Goal: Information Seeking & Learning: Learn about a topic

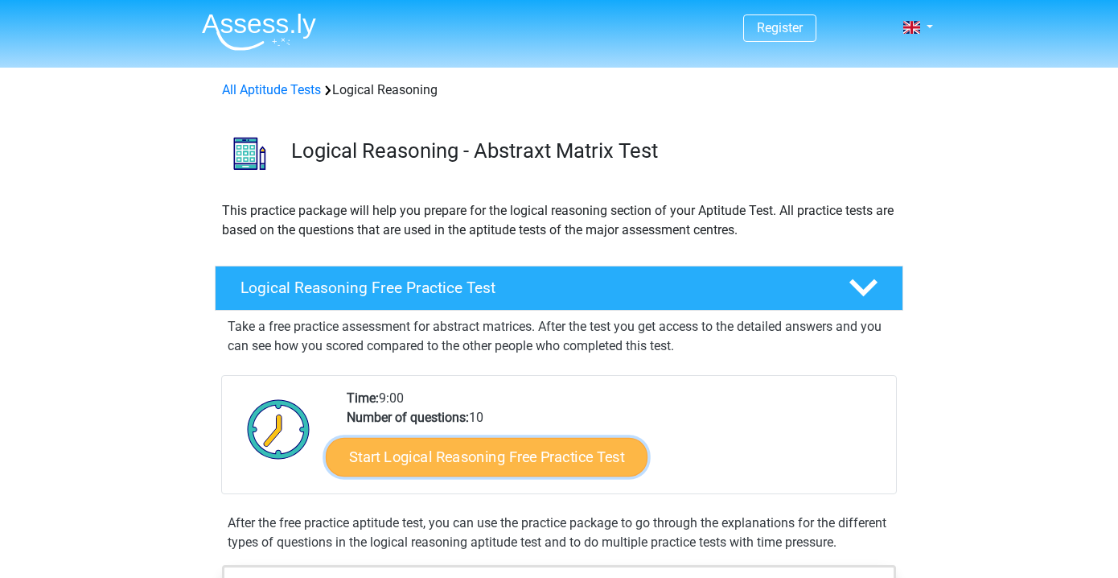
click at [461, 456] on link "Start Logical Reasoning Free Practice Test" at bounding box center [487, 456] width 322 height 39
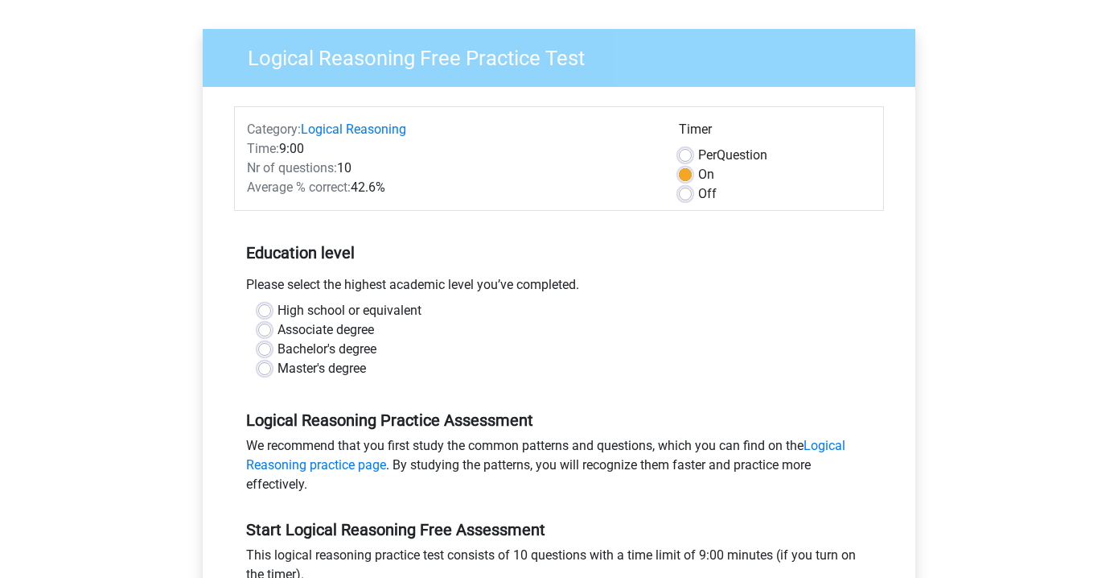
scroll to position [112, 0]
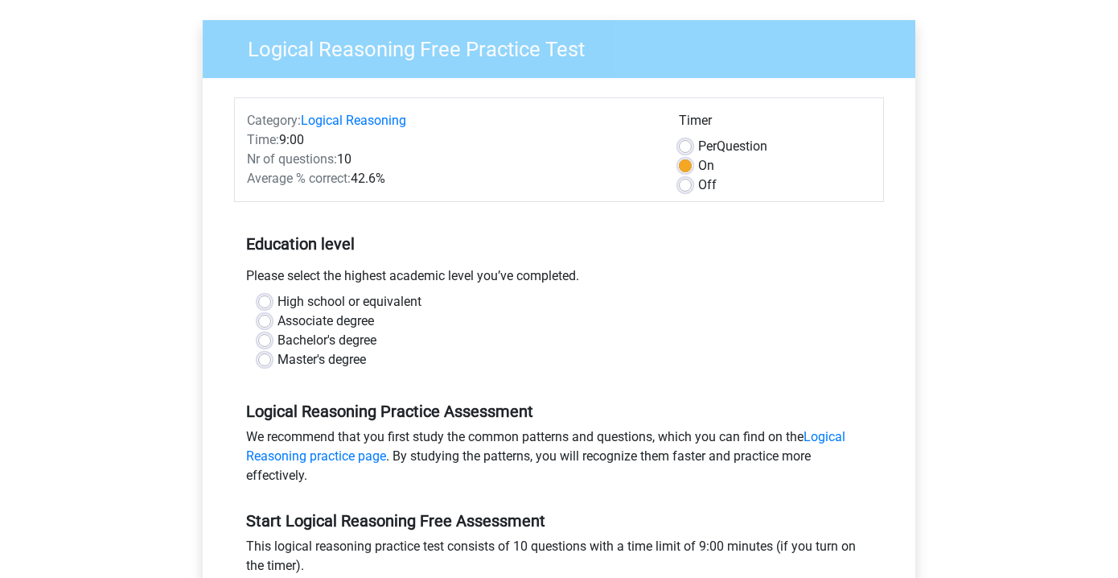
click at [278, 339] on label "Bachelor's degree" at bounding box center [327, 340] width 99 height 19
click at [265, 339] on input "Bachelor's degree" at bounding box center [264, 339] width 13 height 16
radio input "true"
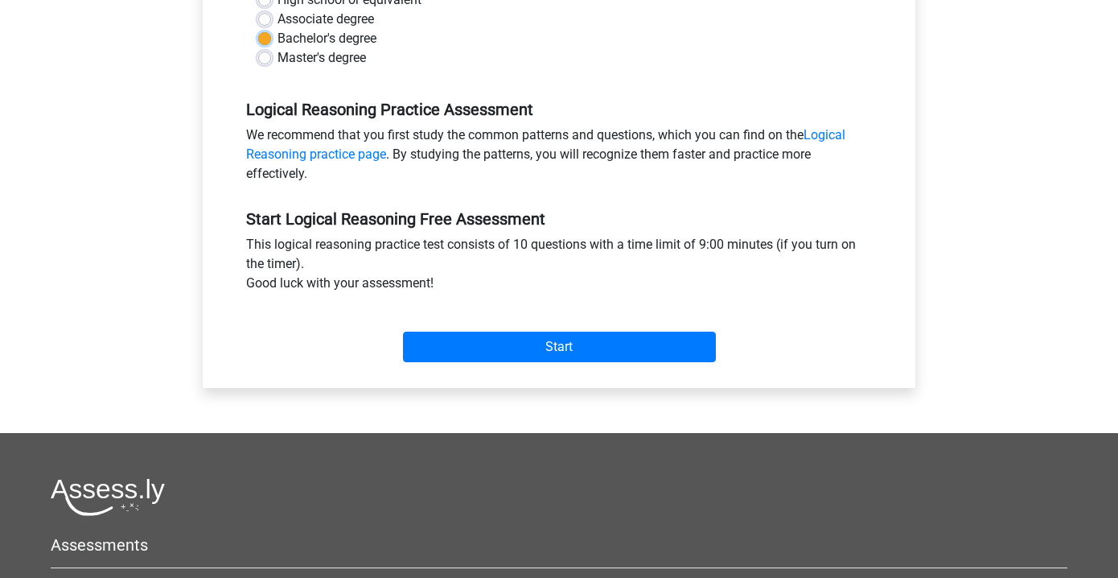
scroll to position [427, 0]
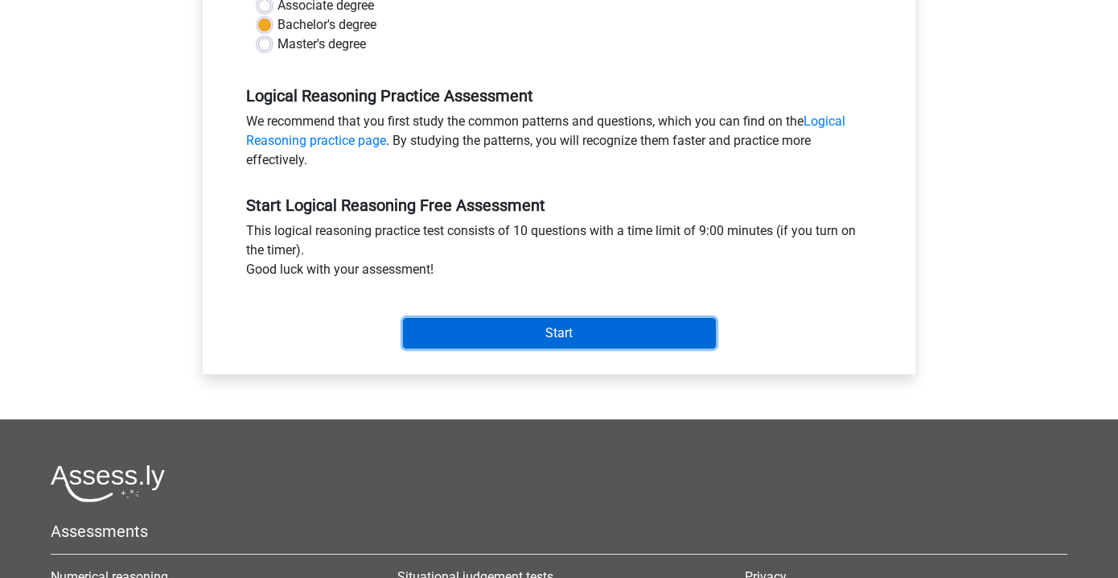
click at [513, 332] on input "Start" at bounding box center [559, 333] width 313 height 31
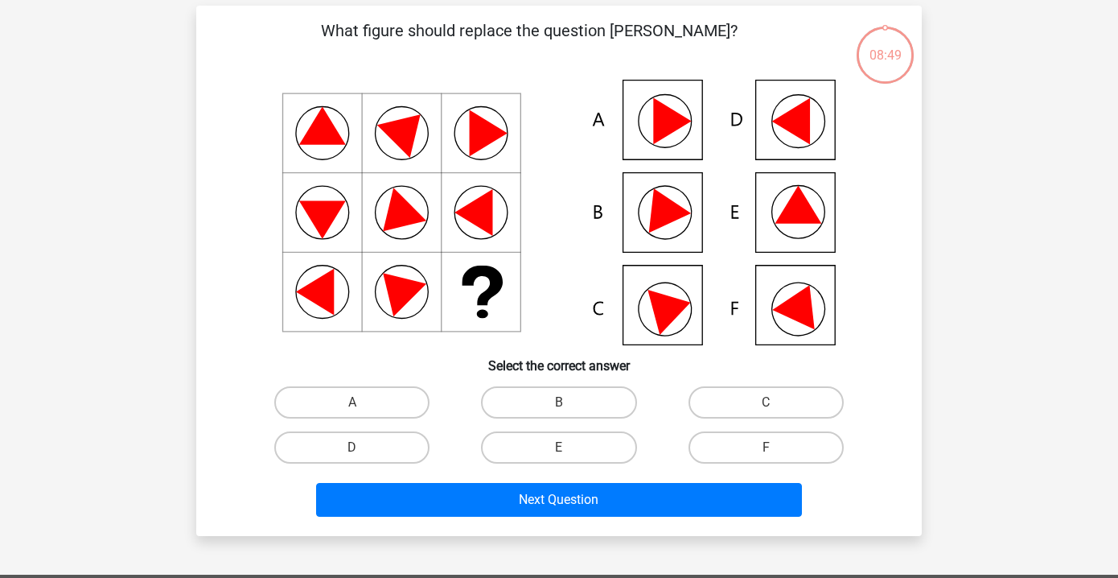
scroll to position [70, 0]
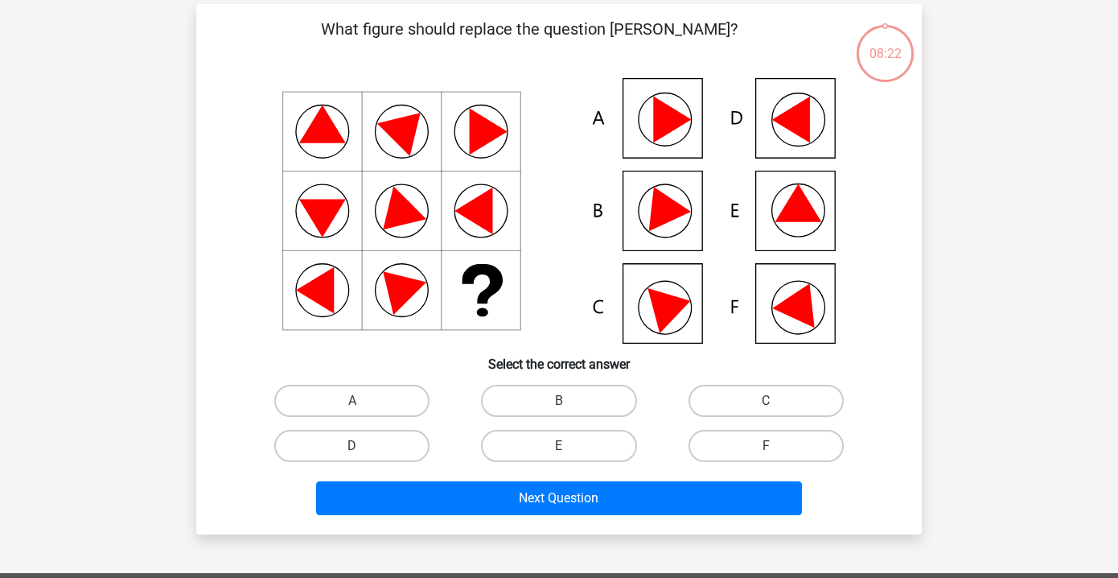
click at [671, 117] on icon at bounding box center [672, 120] width 38 height 47
click at [329, 396] on label "A" at bounding box center [351, 401] width 155 height 32
click at [352, 401] on input "A" at bounding box center [357, 406] width 10 height 10
radio input "true"
click at [546, 439] on label "E" at bounding box center [558, 446] width 155 height 32
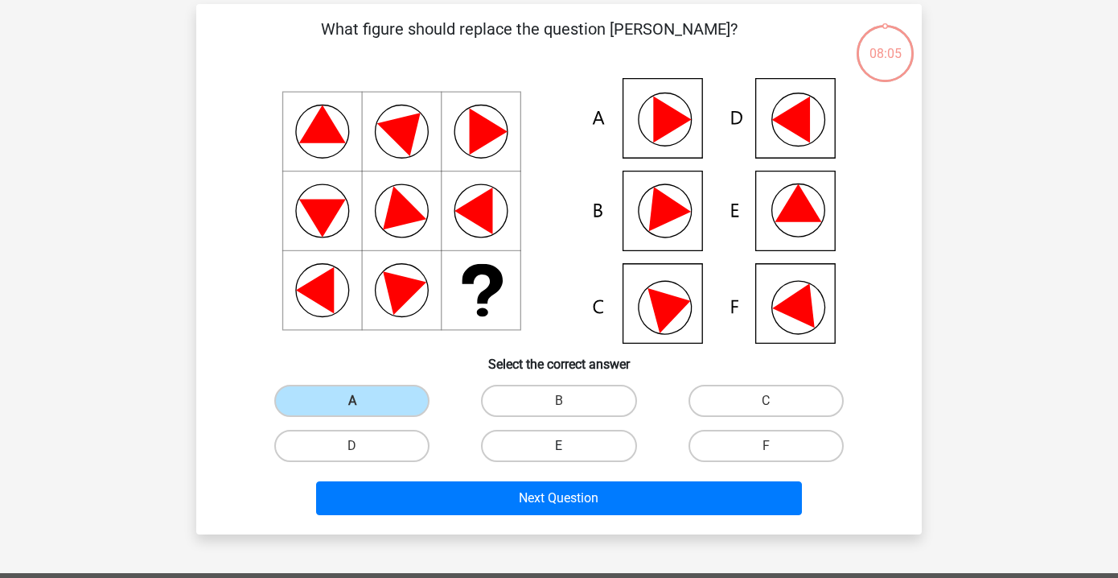
click at [559, 446] on input "E" at bounding box center [564, 451] width 10 height 10
radio input "true"
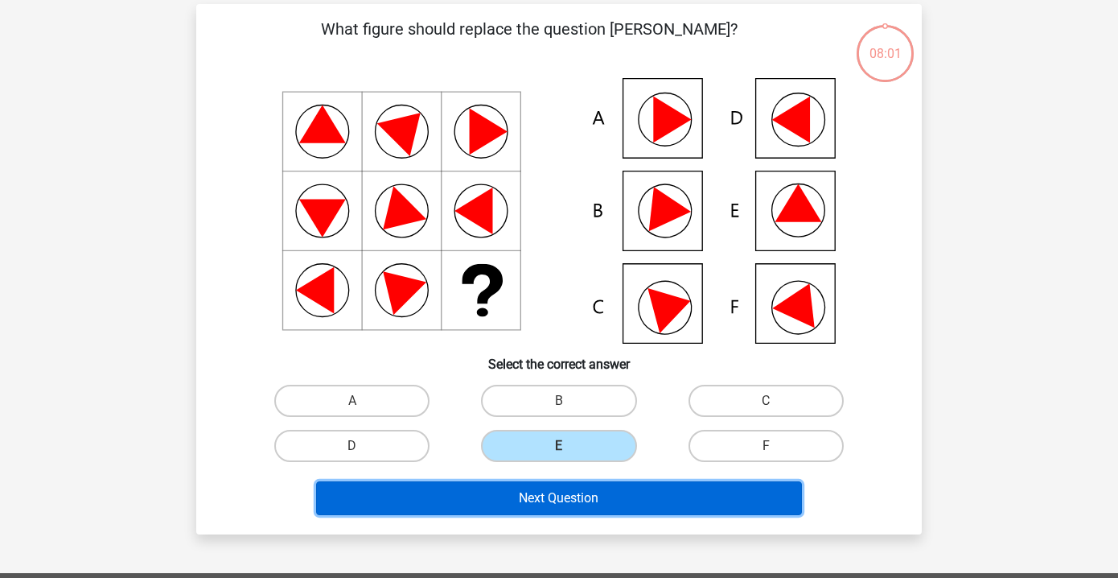
click at [544, 499] on button "Next Question" at bounding box center [559, 498] width 487 height 34
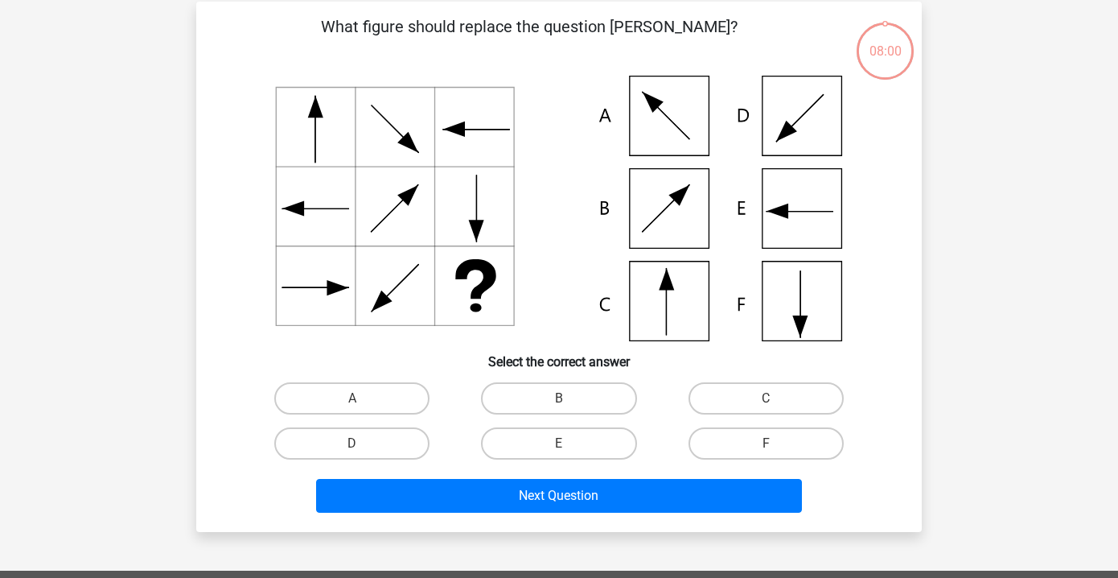
scroll to position [74, 0]
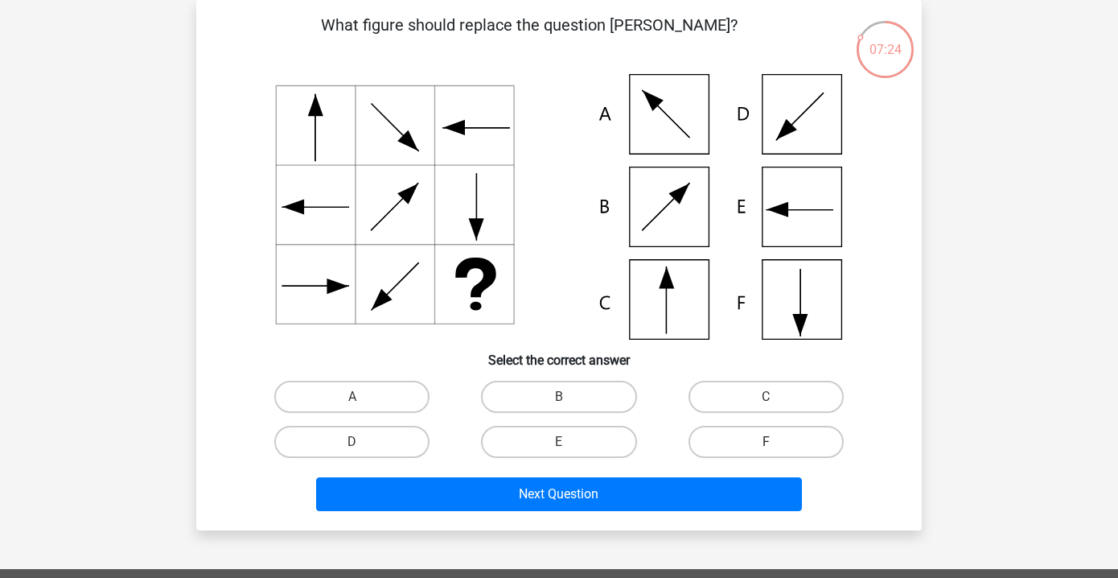
click at [794, 431] on label "F" at bounding box center [766, 442] width 155 height 32
click at [776, 442] on input "F" at bounding box center [771, 447] width 10 height 10
radio input "true"
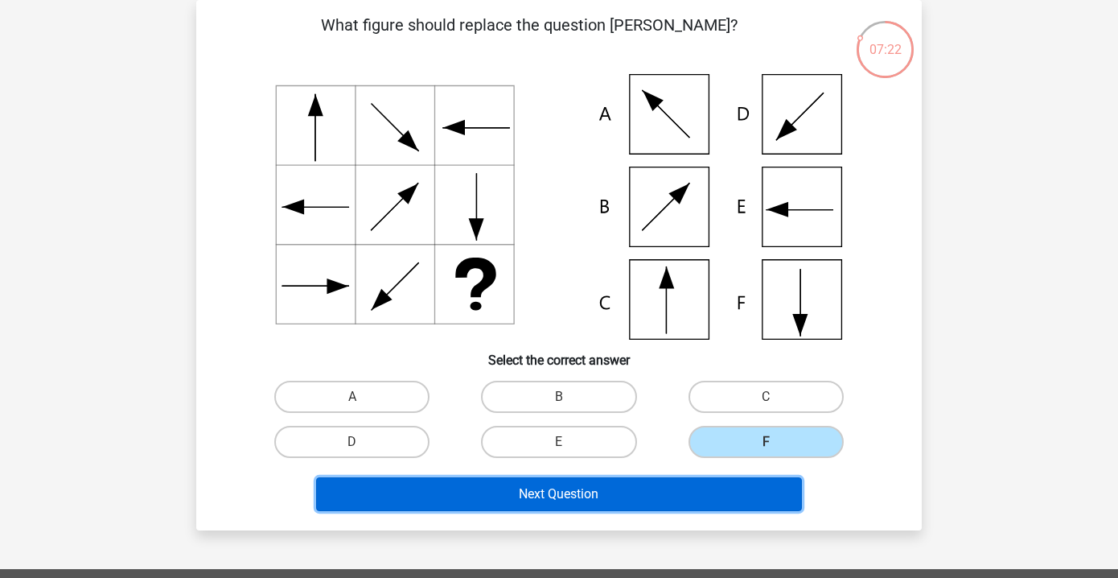
click at [552, 493] on button "Next Question" at bounding box center [559, 494] width 487 height 34
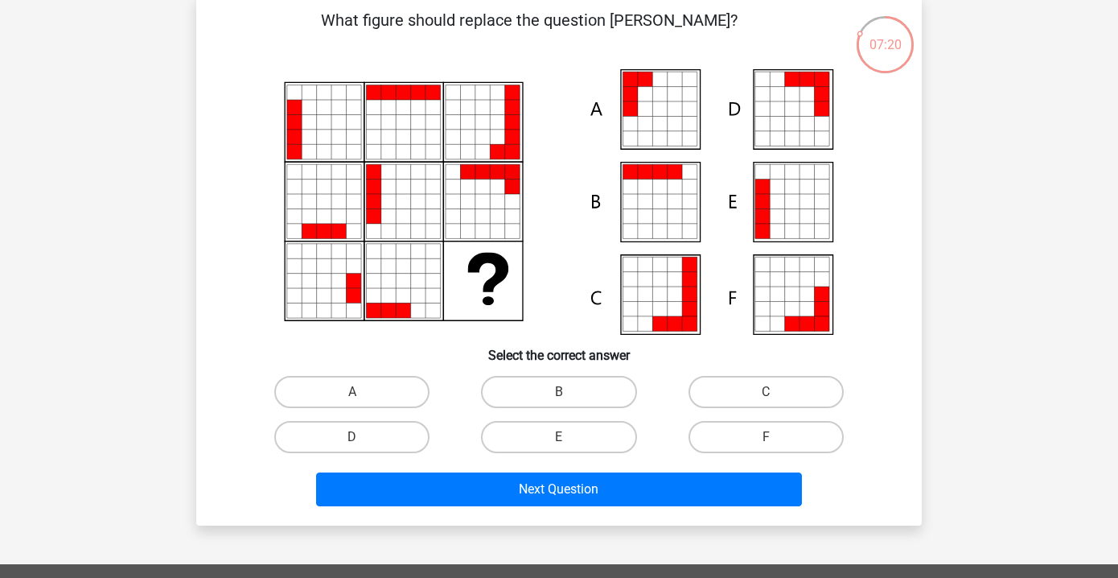
scroll to position [72, 0]
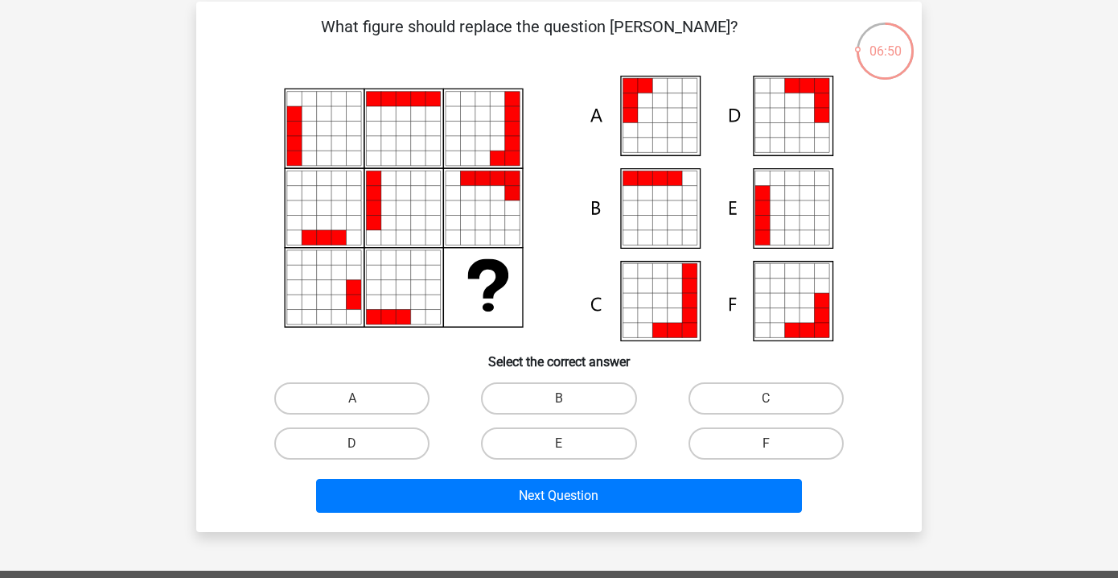
click at [649, 203] on icon at bounding box center [645, 207] width 14 height 14
click at [563, 381] on div "B" at bounding box center [558, 398] width 207 height 45
click at [552, 397] on label "B" at bounding box center [558, 398] width 155 height 32
click at [559, 398] on input "B" at bounding box center [564, 403] width 10 height 10
radio input "true"
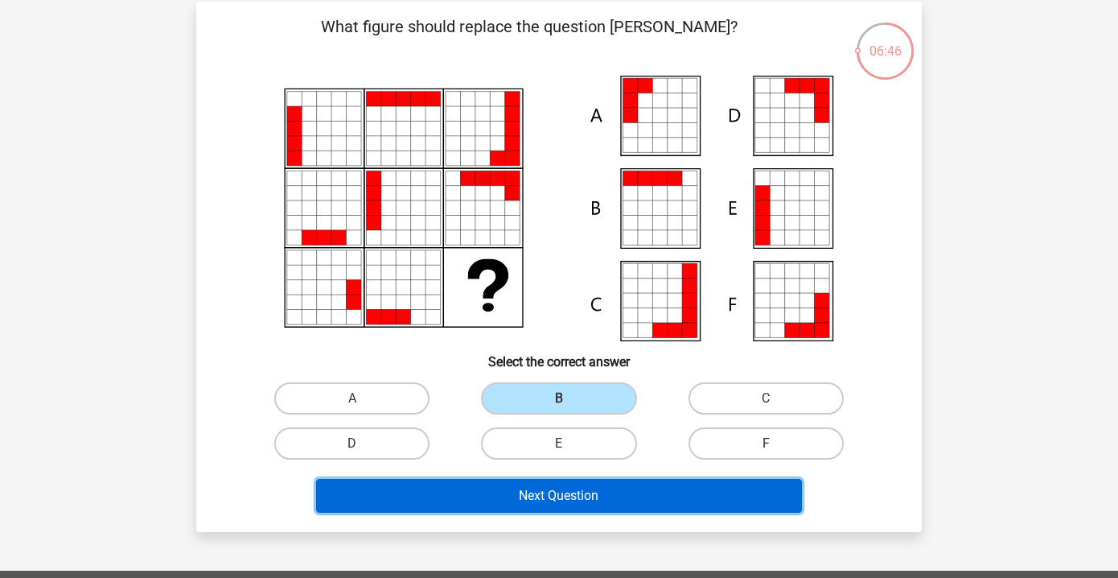
click at [575, 491] on button "Next Question" at bounding box center [559, 496] width 487 height 34
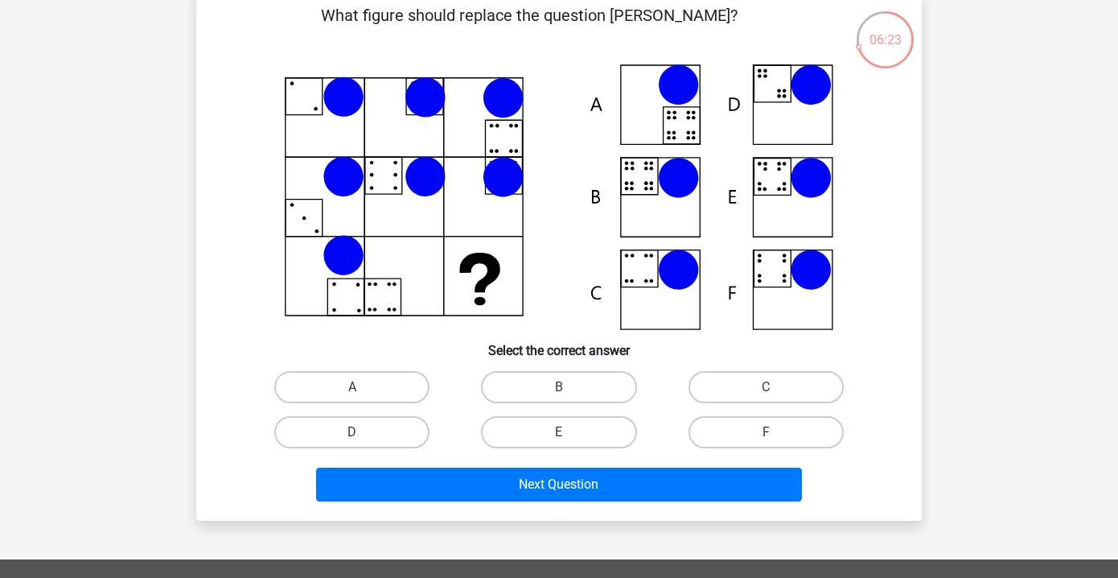
scroll to position [83, 0]
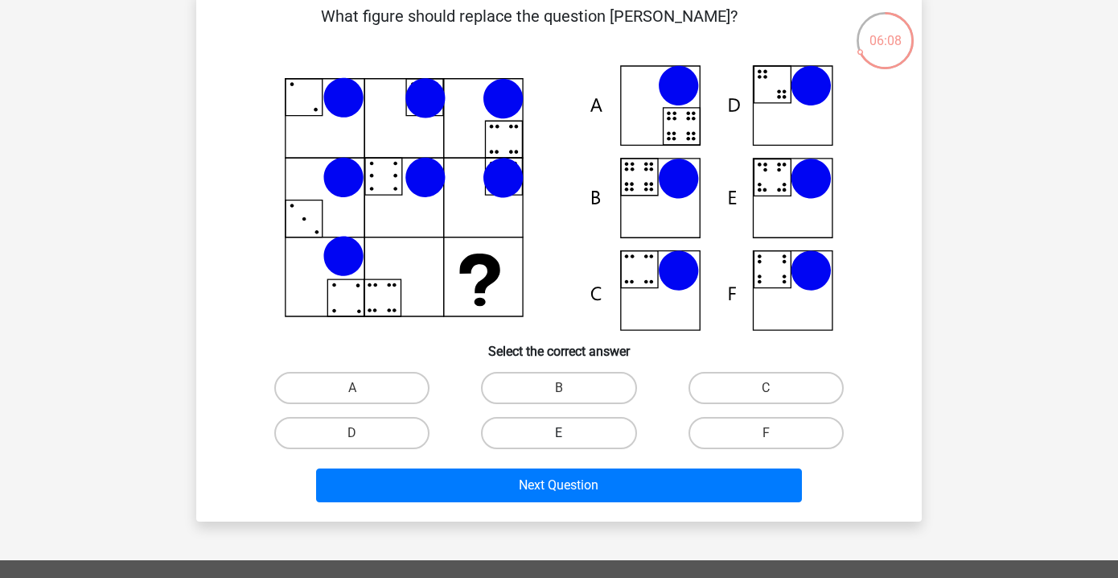
click at [550, 431] on label "E" at bounding box center [558, 433] width 155 height 32
click at [559, 433] on input "E" at bounding box center [564, 438] width 10 height 10
radio input "true"
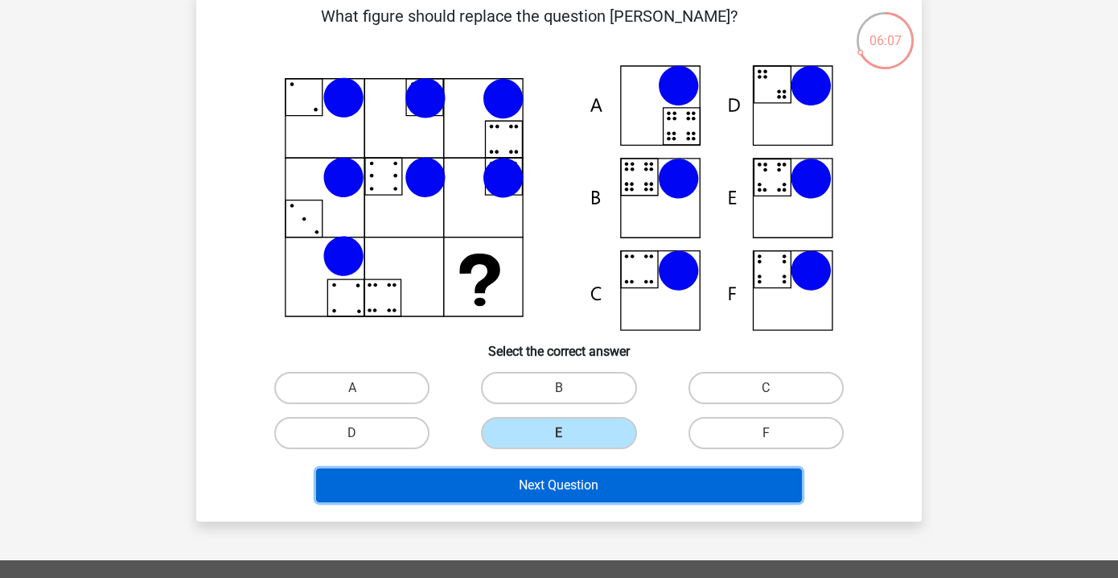
click at [554, 492] on button "Next Question" at bounding box center [559, 485] width 487 height 34
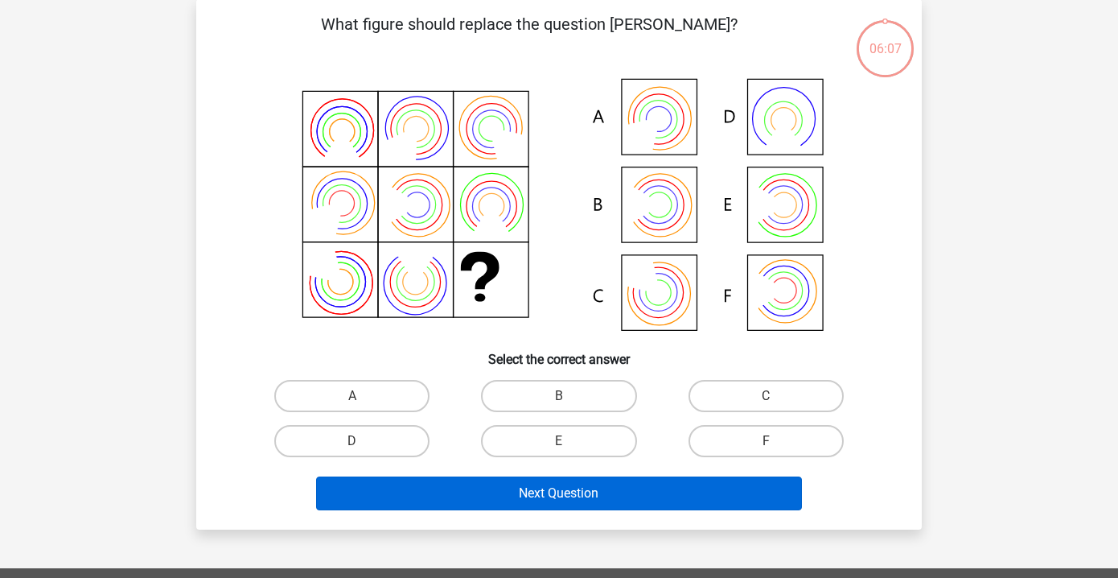
scroll to position [74, 0]
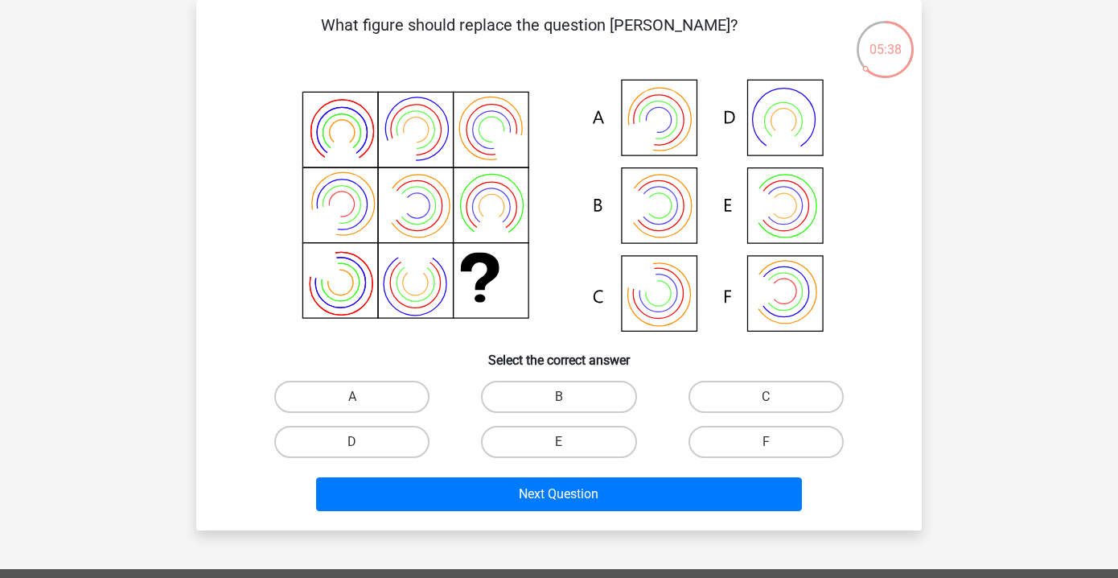
click at [662, 129] on icon at bounding box center [559, 207] width 649 height 266
click at [326, 389] on label "A" at bounding box center [351, 397] width 155 height 32
click at [352, 397] on input "A" at bounding box center [357, 402] width 10 height 10
radio input "true"
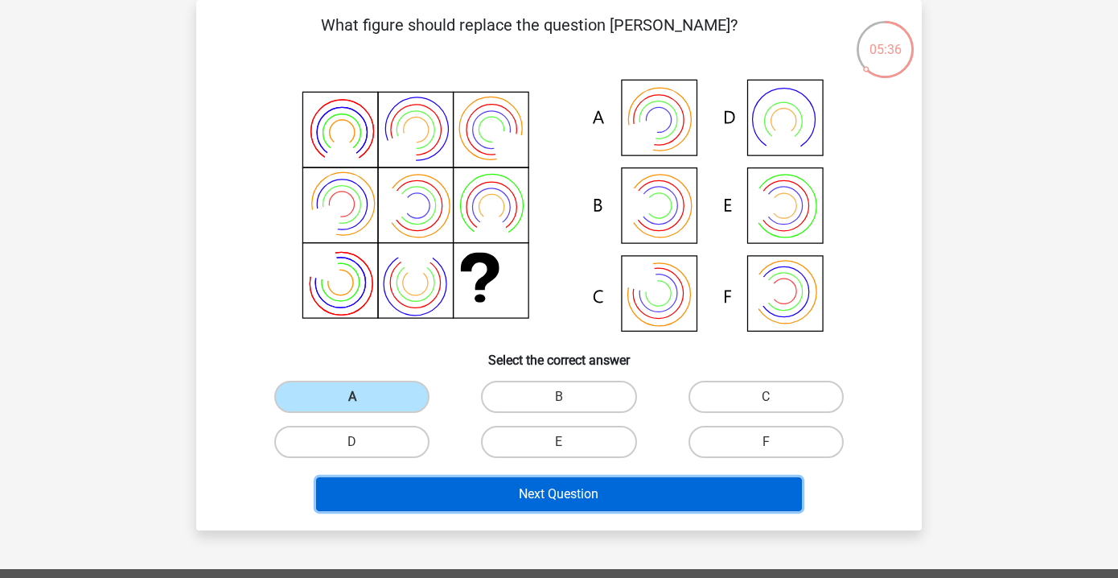
click at [486, 488] on button "Next Question" at bounding box center [559, 494] width 487 height 34
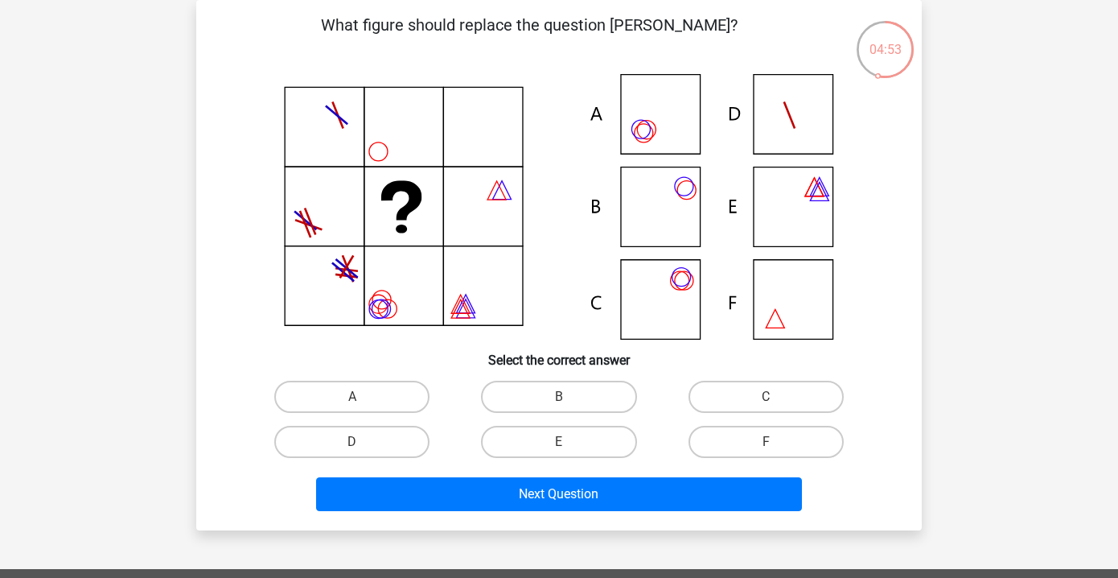
click at [645, 126] on icon at bounding box center [559, 207] width 649 height 266
click at [747, 397] on label "C" at bounding box center [766, 397] width 155 height 32
click at [766, 397] on input "C" at bounding box center [771, 402] width 10 height 10
radio input "true"
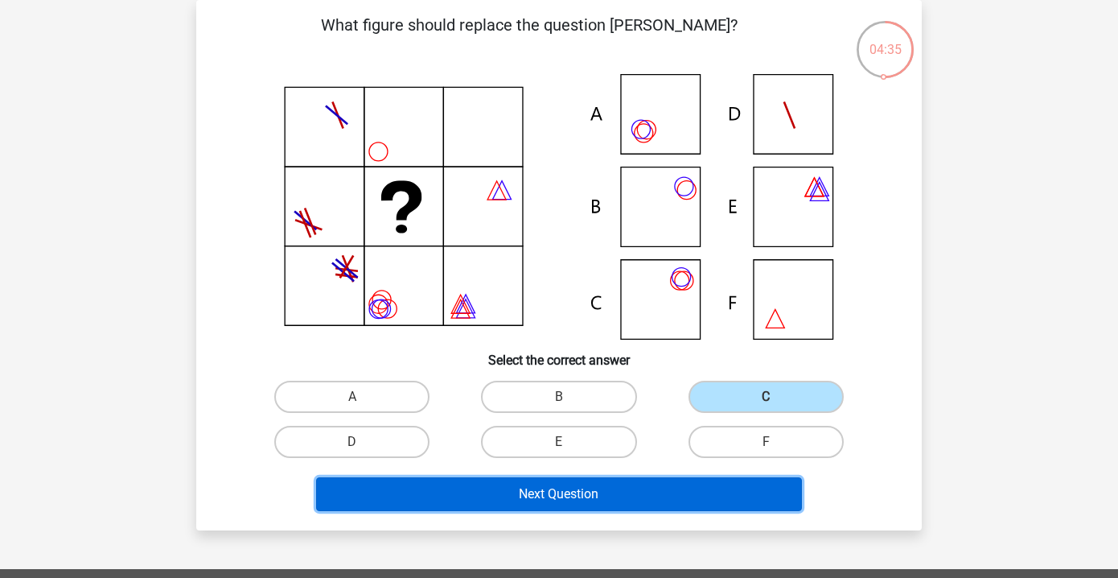
click at [566, 492] on button "Next Question" at bounding box center [559, 494] width 487 height 34
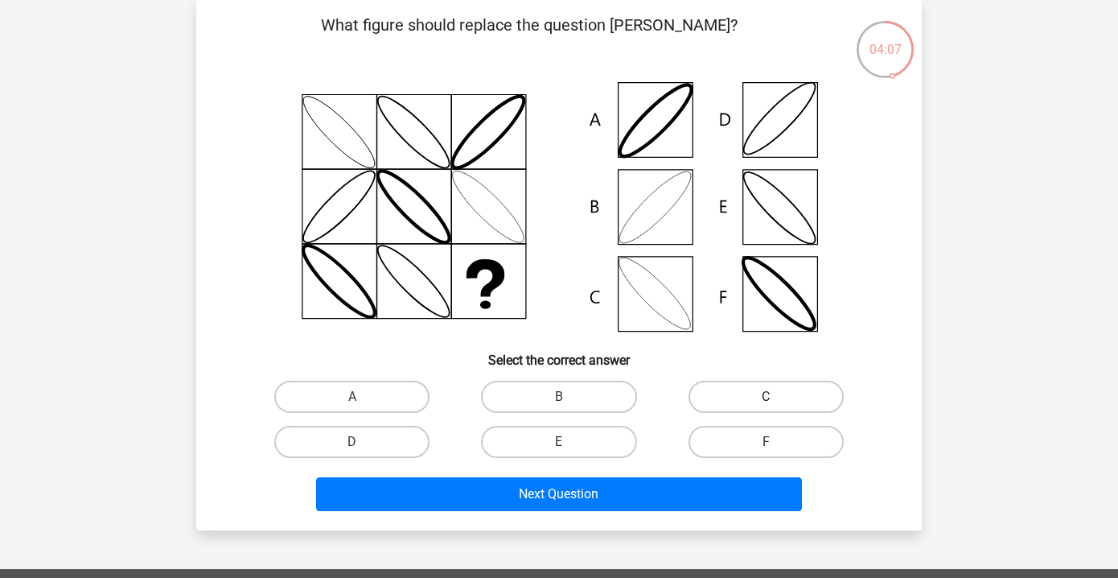
click at [767, 389] on label "C" at bounding box center [766, 397] width 155 height 32
click at [767, 397] on input "C" at bounding box center [771, 402] width 10 height 10
radio input "true"
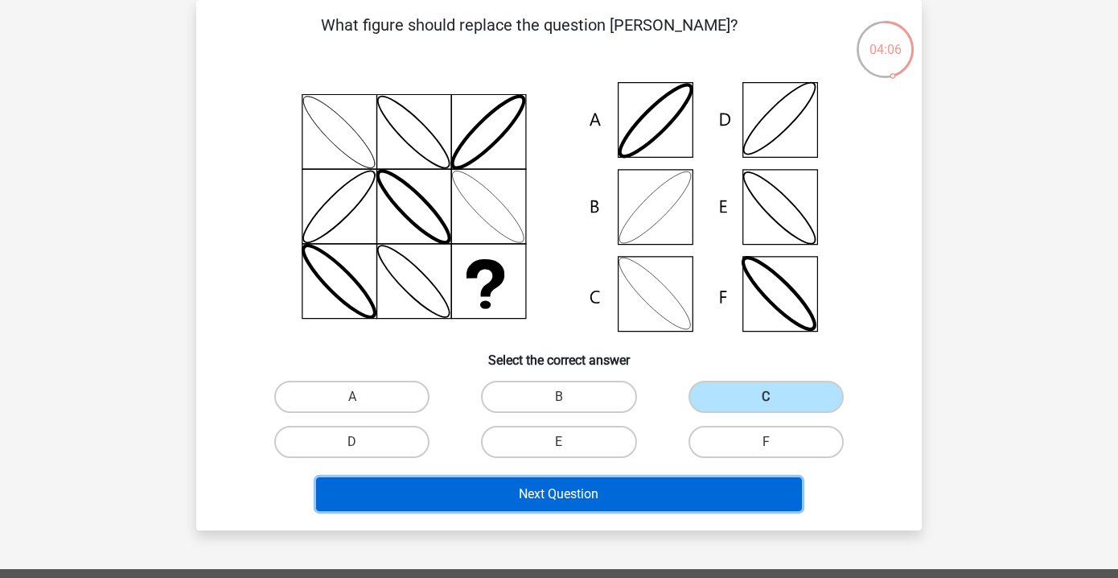
click at [571, 494] on button "Next Question" at bounding box center [559, 494] width 487 height 34
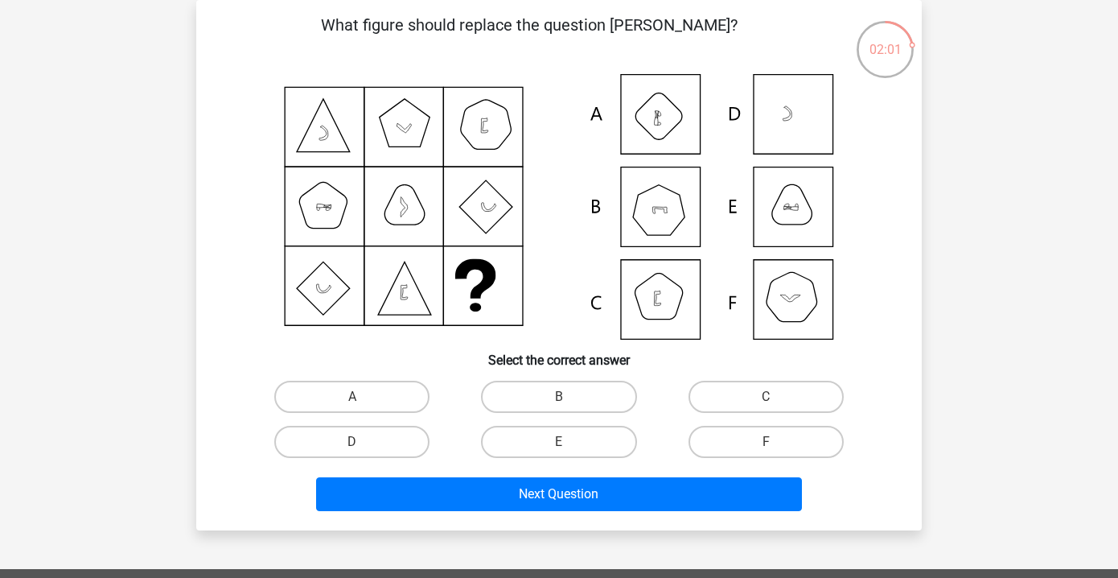
click at [662, 206] on icon at bounding box center [559, 207] width 649 height 266
click at [566, 395] on label "B" at bounding box center [558, 397] width 155 height 32
click at [566, 397] on input "B" at bounding box center [564, 402] width 10 height 10
radio input "true"
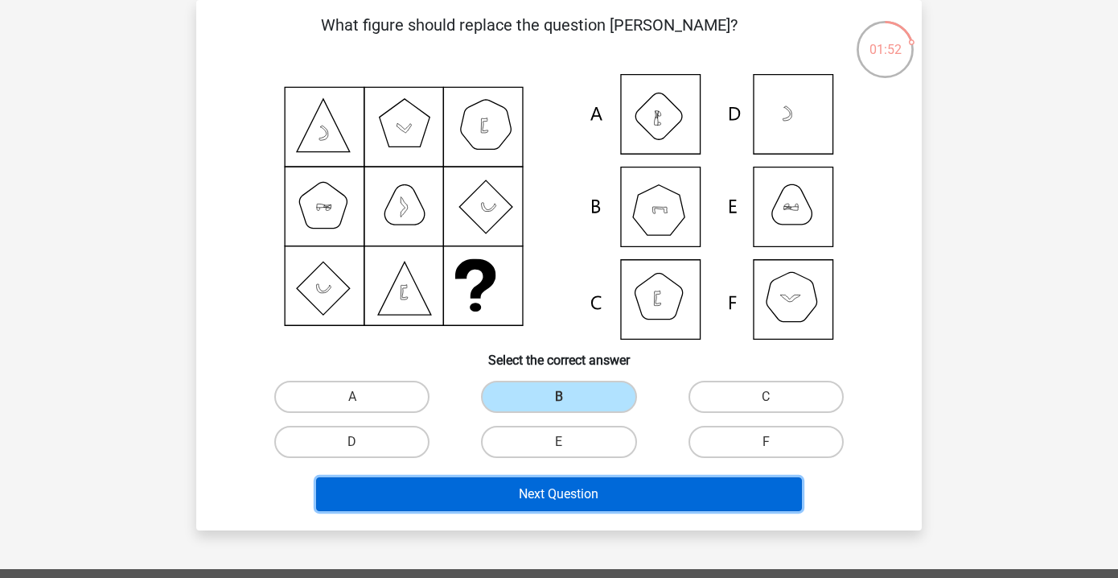
click at [562, 497] on button "Next Question" at bounding box center [559, 494] width 487 height 34
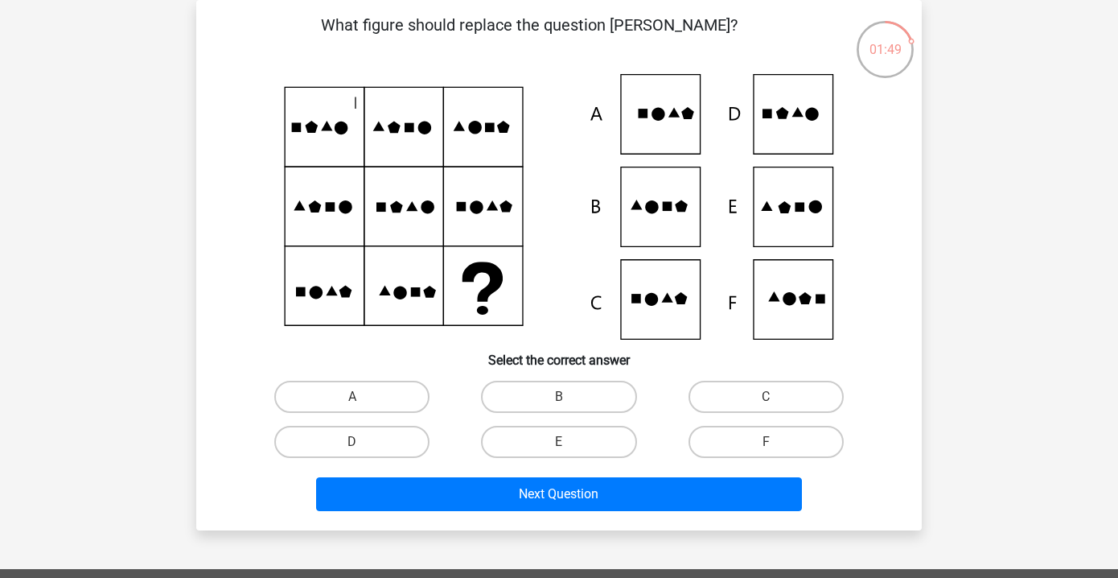
scroll to position [86, 0]
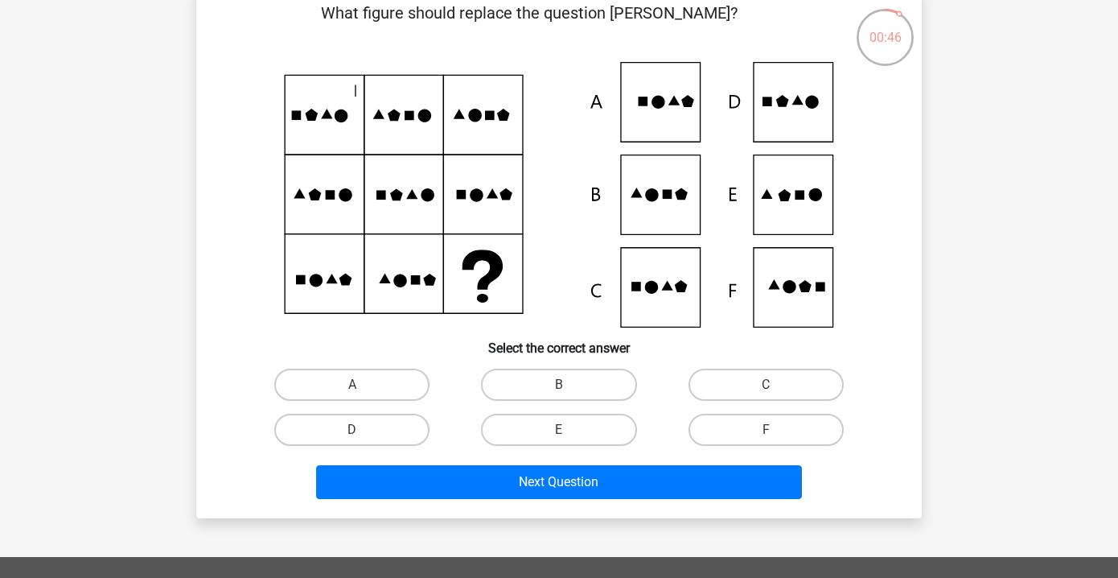
click at [794, 208] on icon at bounding box center [559, 195] width 649 height 266
click at [562, 427] on label "E" at bounding box center [558, 430] width 155 height 32
click at [562, 430] on input "E" at bounding box center [564, 435] width 10 height 10
radio input "true"
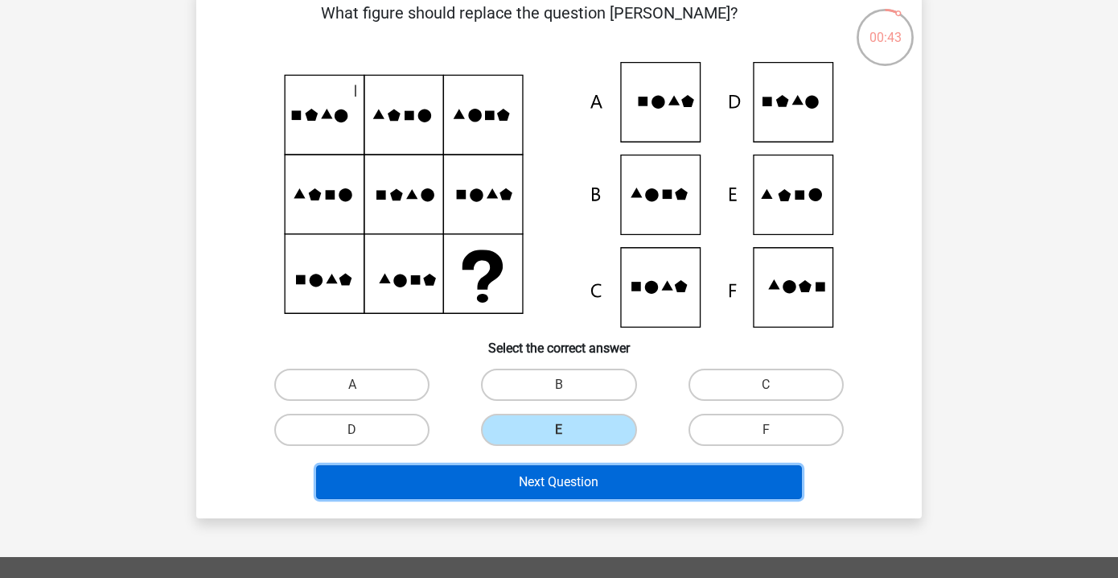
click at [562, 480] on button "Next Question" at bounding box center [559, 482] width 487 height 34
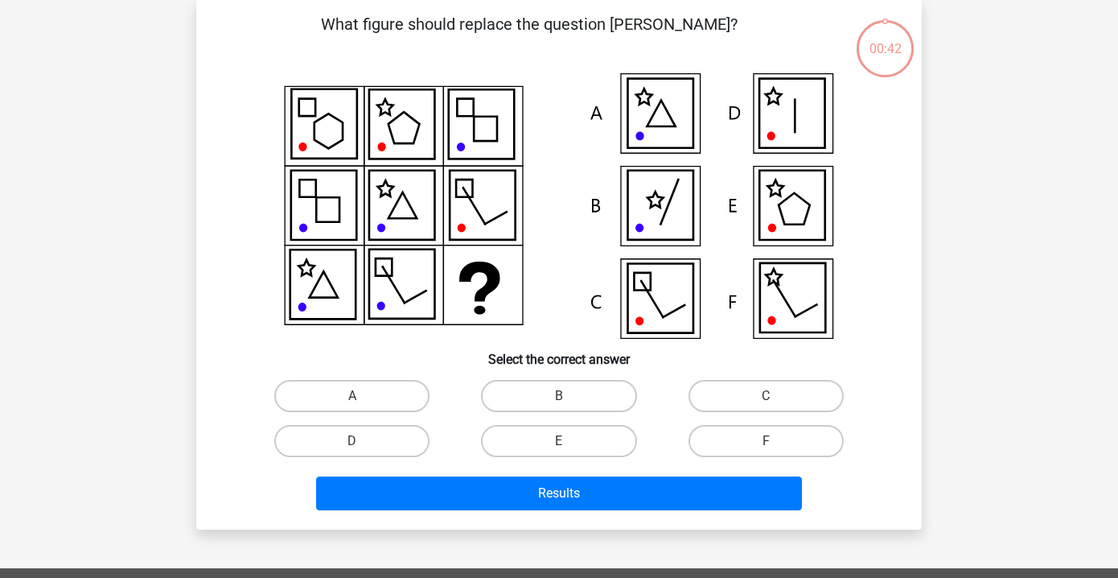
scroll to position [74, 0]
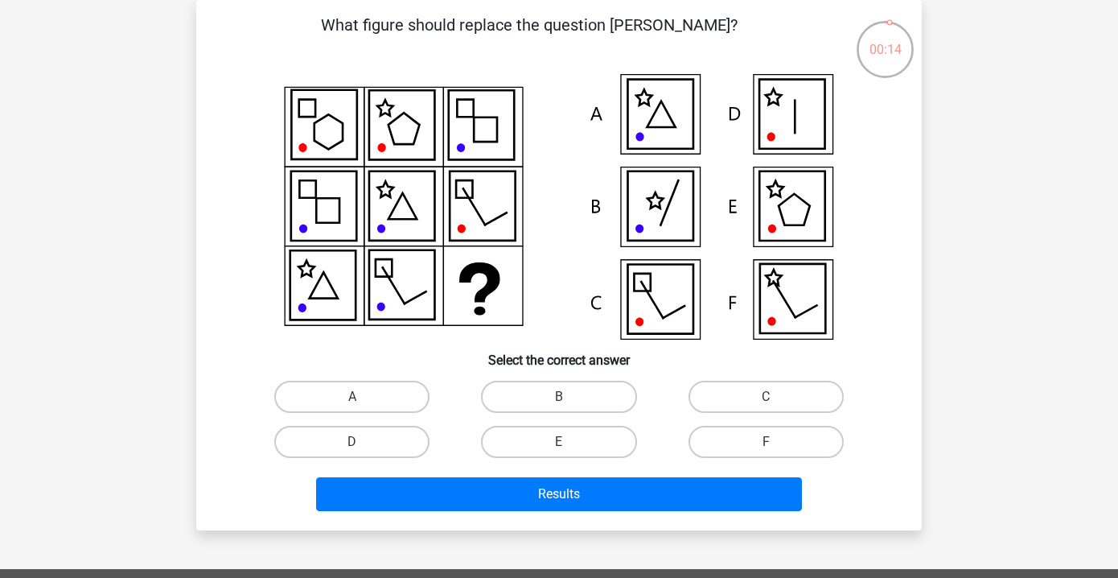
click at [800, 130] on icon at bounding box center [792, 114] width 65 height 69
click at [403, 435] on label "D" at bounding box center [351, 442] width 155 height 32
click at [363, 442] on input "D" at bounding box center [357, 447] width 10 height 10
radio input "true"
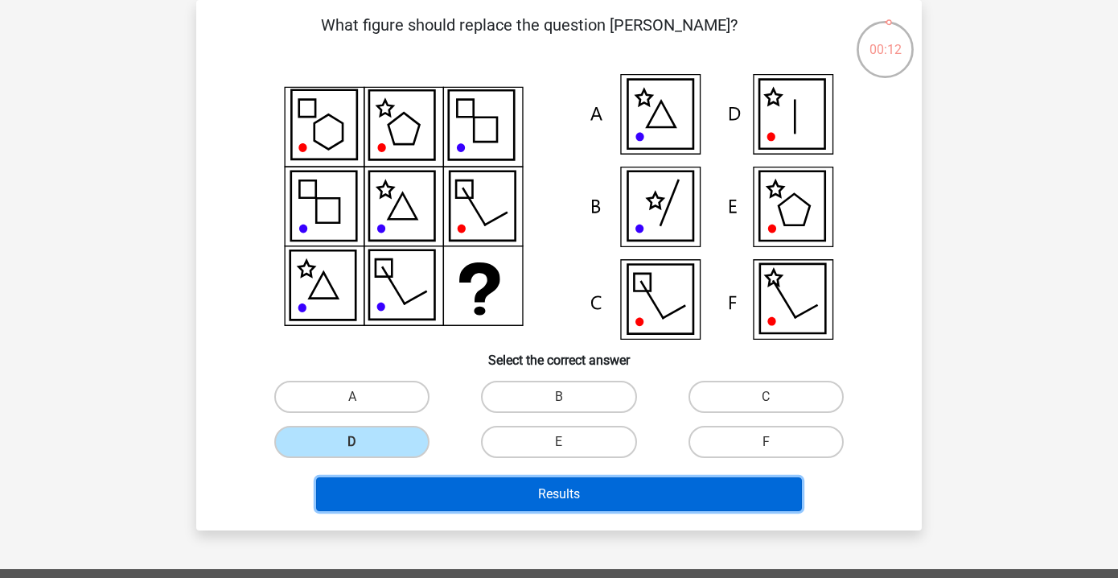
click at [521, 495] on button "Results" at bounding box center [559, 494] width 487 height 34
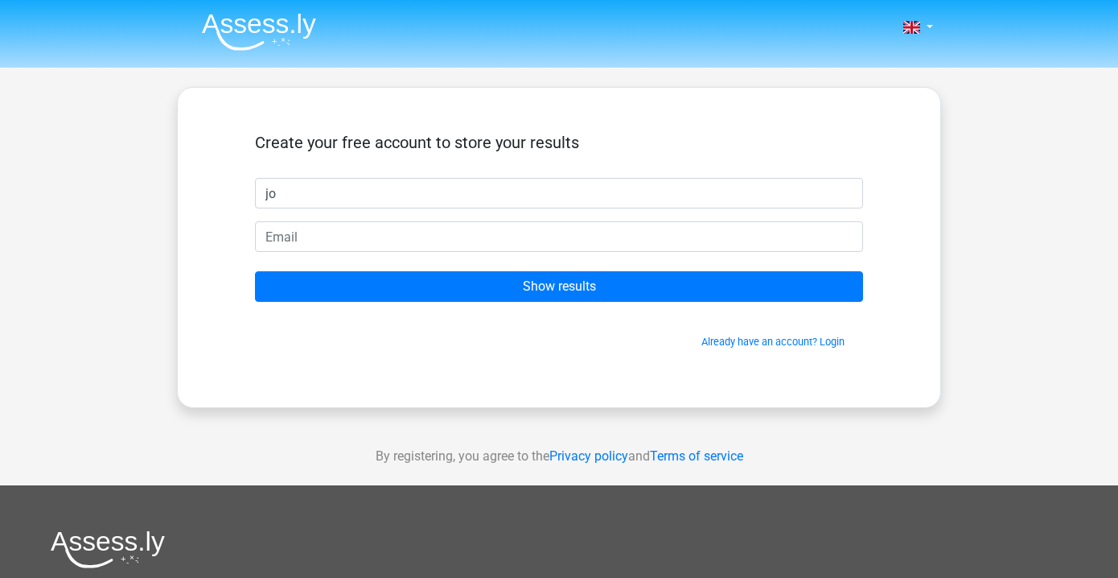
type input "j"
type input "[PERSON_NAME]"
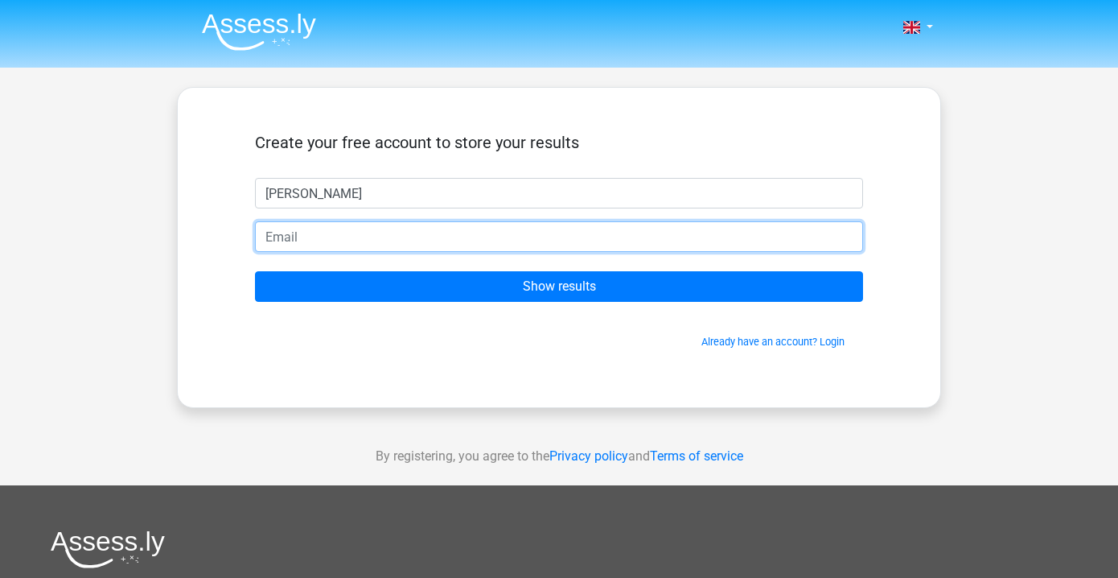
click at [373, 237] on input "email" at bounding box center [559, 236] width 608 height 31
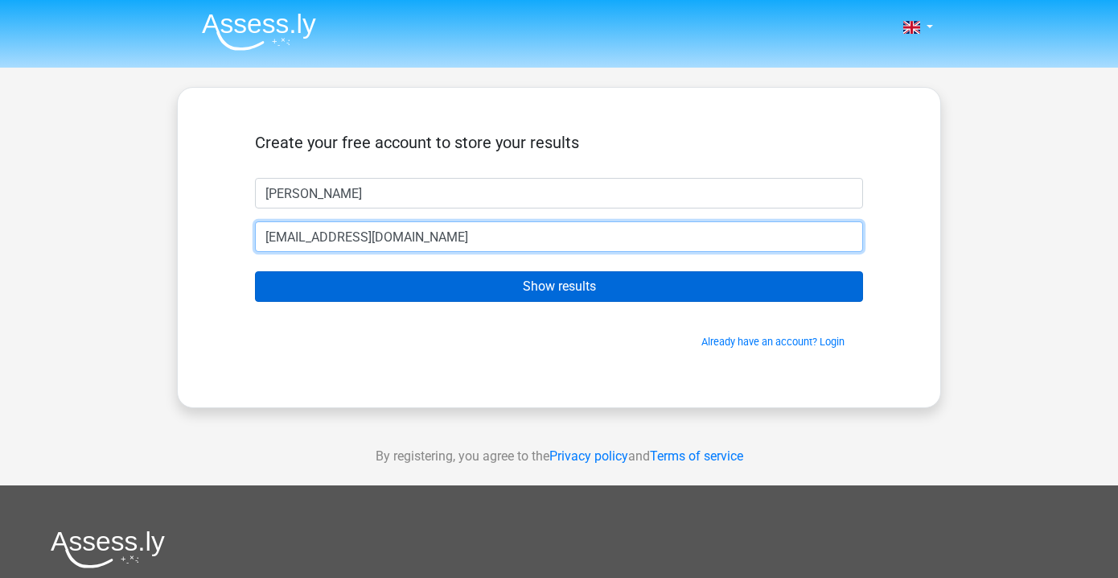
type input "[EMAIL_ADDRESS][DOMAIN_NAME]"
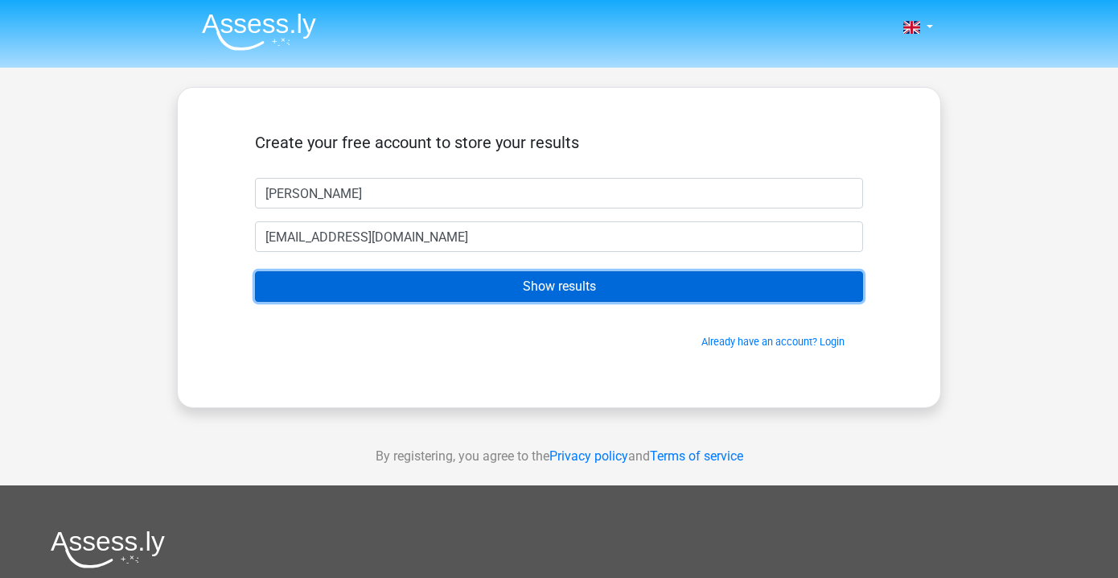
click at [412, 278] on input "Show results" at bounding box center [559, 286] width 608 height 31
